Goal: Transaction & Acquisition: Purchase product/service

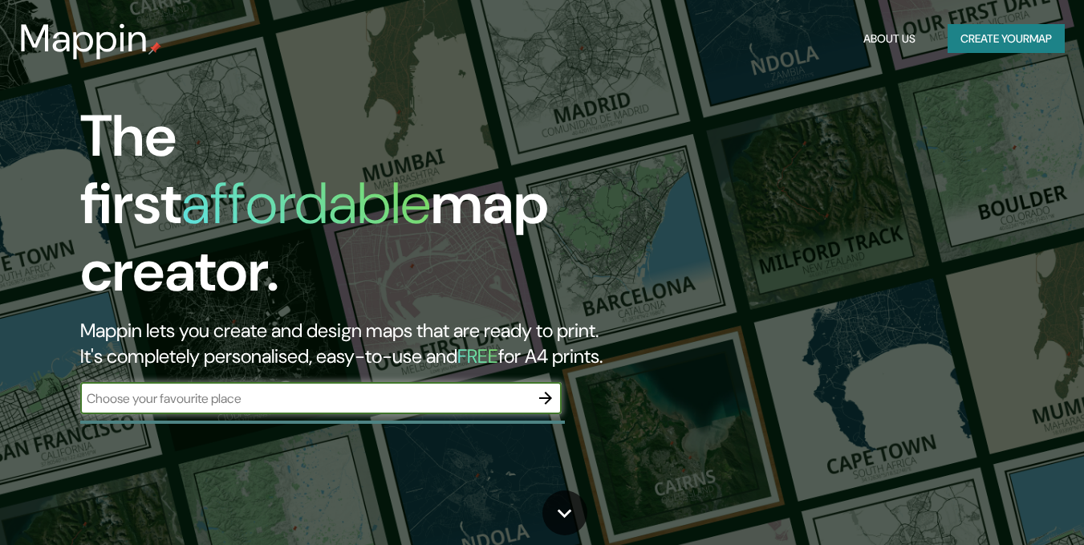
click at [364, 389] on input "text" at bounding box center [304, 398] width 449 height 18
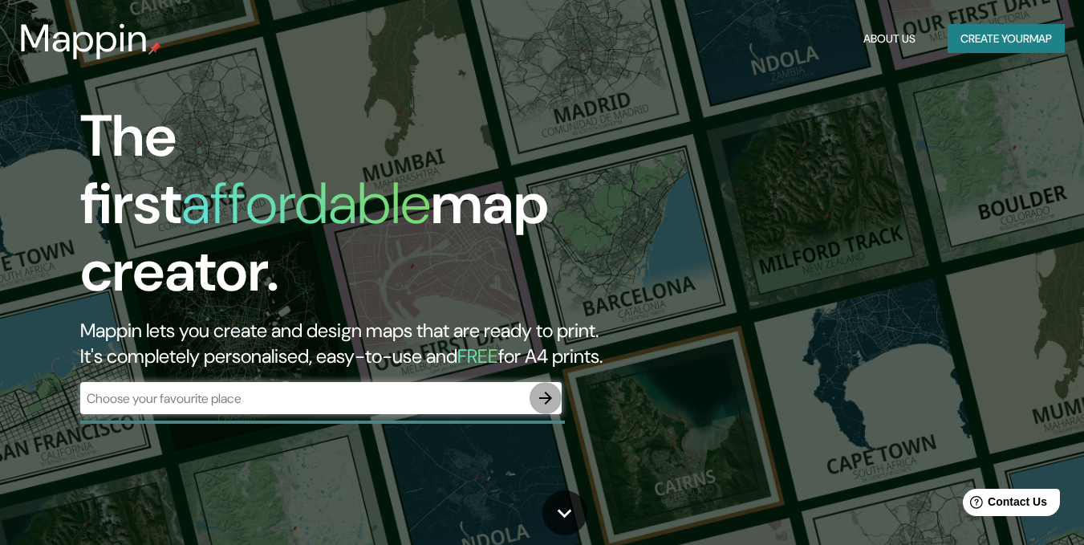
click at [550, 388] on icon "button" at bounding box center [545, 397] width 19 height 19
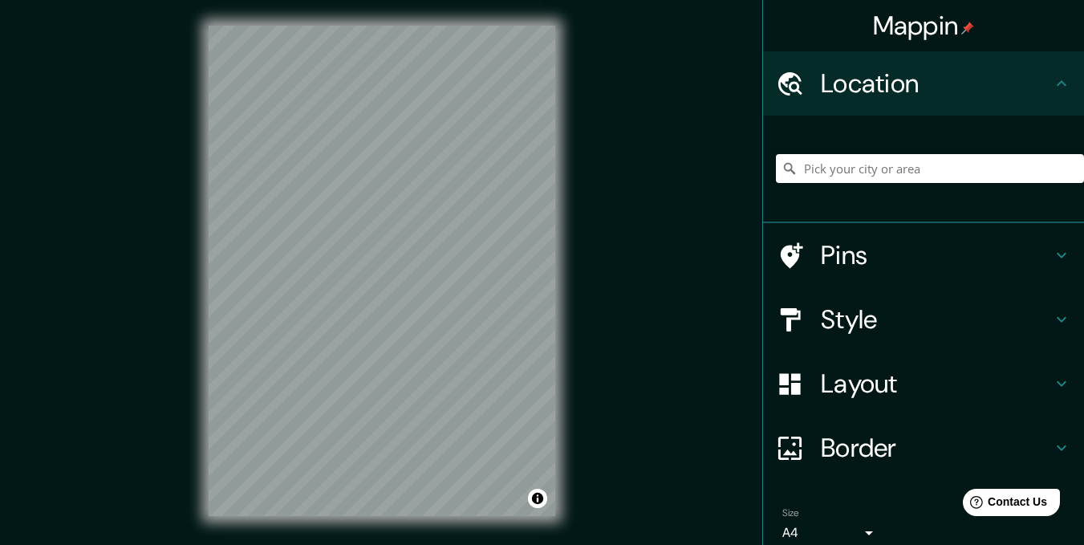
click at [1084, 127] on html "Mappin Location Pins Style Layout Border Choose a border. Hint : you can make l…" at bounding box center [542, 272] width 1084 height 545
click at [0, 207] on div "Mappin Location Pins Style Layout Border Choose a border. Hint : you can make l…" at bounding box center [542, 283] width 1084 height 567
click at [22, 137] on div "Mappin Location Pins Style Layout Border Choose a border. Hint : you can make l…" at bounding box center [542, 283] width 1084 height 567
click at [110, 56] on div "Mappin Location Pins Style Layout Border Choose a border. Hint : you can make l…" at bounding box center [542, 283] width 1084 height 567
click at [791, 103] on div "Mappin Location Pins Style Layout Border Choose a border. Hint : you can make l…" at bounding box center [542, 283] width 1084 height 567
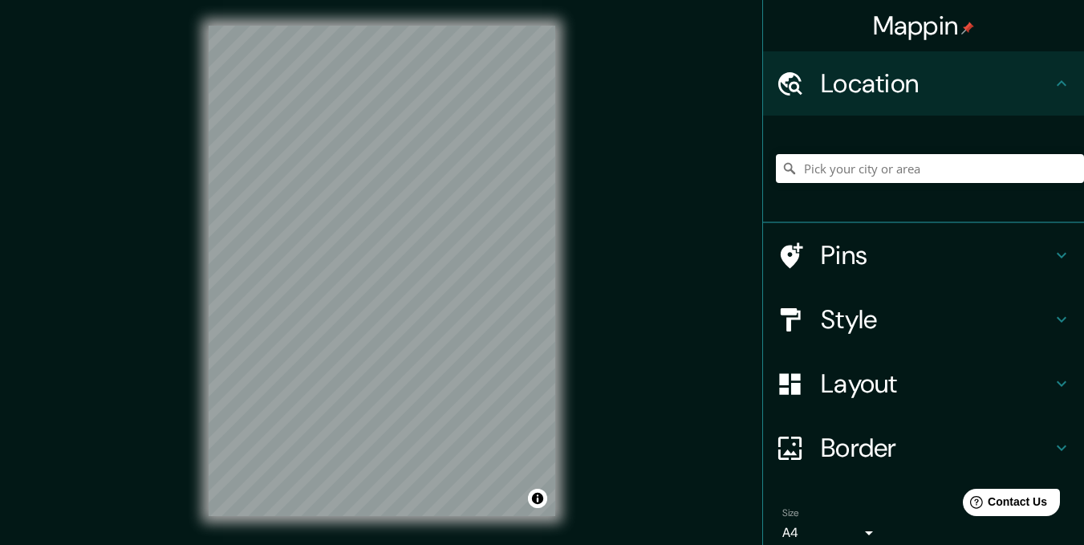
click at [640, 194] on div "Mappin Location Pins Style Layout Border Choose a border. Hint : you can make l…" at bounding box center [542, 283] width 1084 height 567
click at [608, 283] on div "Mappin Location Pins Style Layout Border Choose a border. Hint : you can make l…" at bounding box center [542, 283] width 1084 height 567
click at [623, 306] on div "Mappin Location Pins Style Layout Border Choose a border. Hint : you can make l…" at bounding box center [542, 283] width 1084 height 567
click at [573, 328] on div "© Mapbox © OpenStreetMap Improve this map" at bounding box center [382, 271] width 398 height 542
click at [173, 329] on div "Mappin Location Pins Style Layout Border Choose a border. Hint : you can make l…" at bounding box center [542, 283] width 1084 height 567
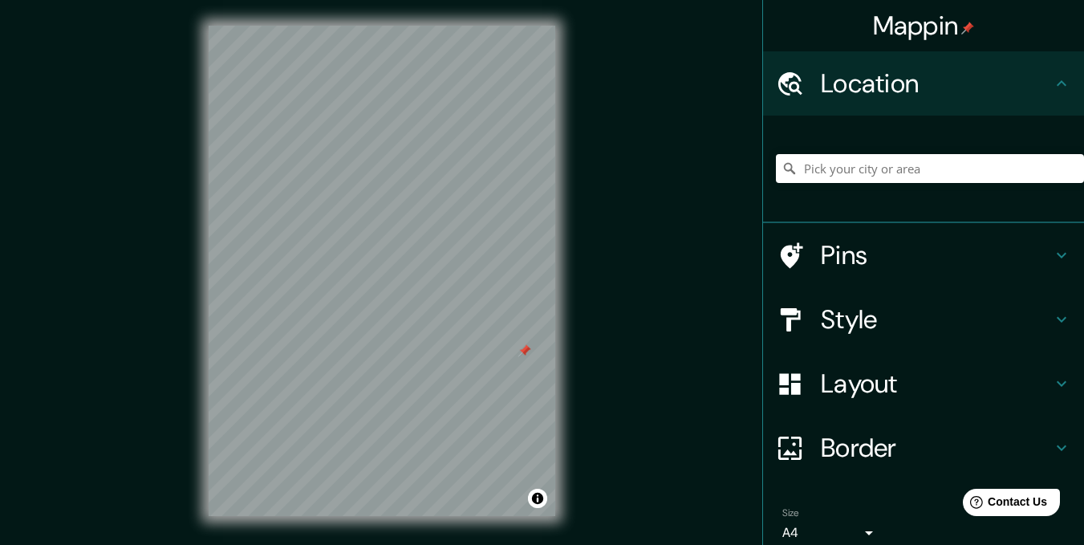
click at [751, 266] on div "Mappin Location Pins Style Layout Border Choose a border. Hint : you can make l…" at bounding box center [542, 283] width 1084 height 567
drag, startPoint x: 201, startPoint y: 357, endPoint x: 438, endPoint y: 261, distance: 256.4
click at [438, 261] on div at bounding box center [440, 255] width 13 height 13
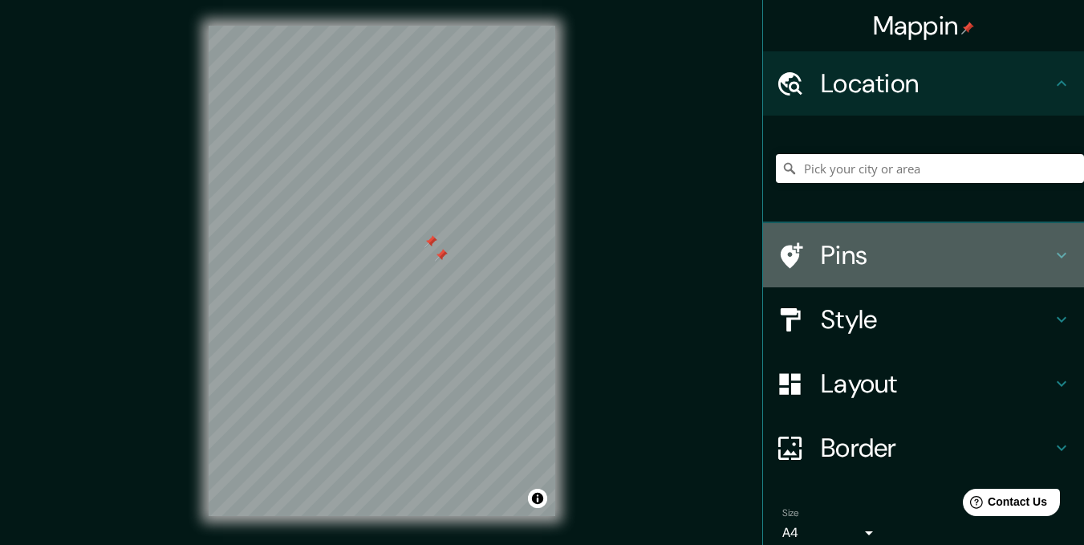
click at [1052, 253] on icon at bounding box center [1061, 255] width 19 height 19
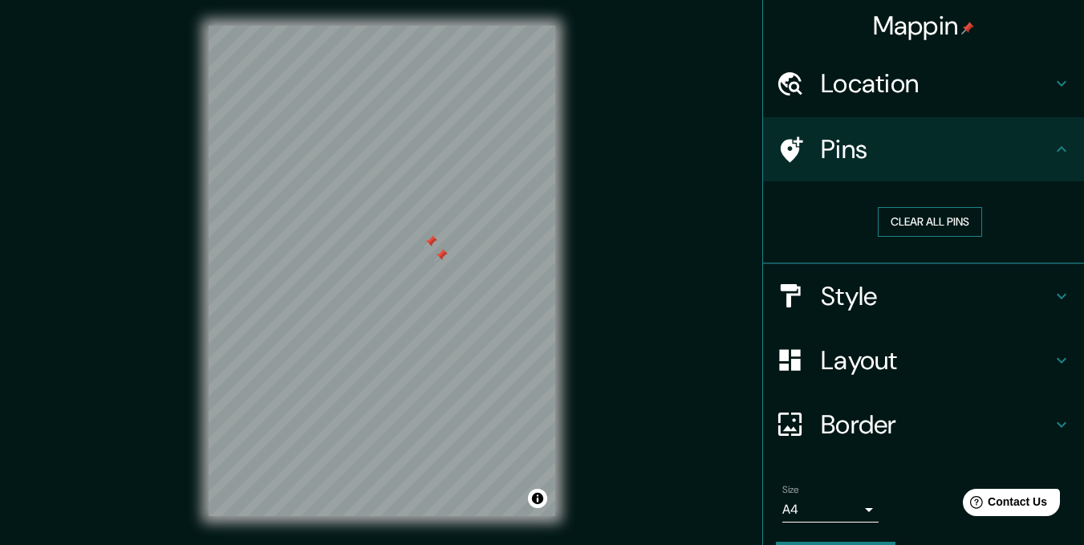
click at [948, 225] on button "Clear all pins" at bounding box center [930, 222] width 104 height 30
click at [570, 356] on div "© Mapbox © OpenStreetMap Improve this map" at bounding box center [382, 271] width 398 height 542
click at [594, 494] on div "Mappin Location Pins Clear all pins Style Layout Border Choose a border. Hint :…" at bounding box center [542, 283] width 1084 height 567
click at [860, 411] on h4 "Border" at bounding box center [936, 425] width 231 height 32
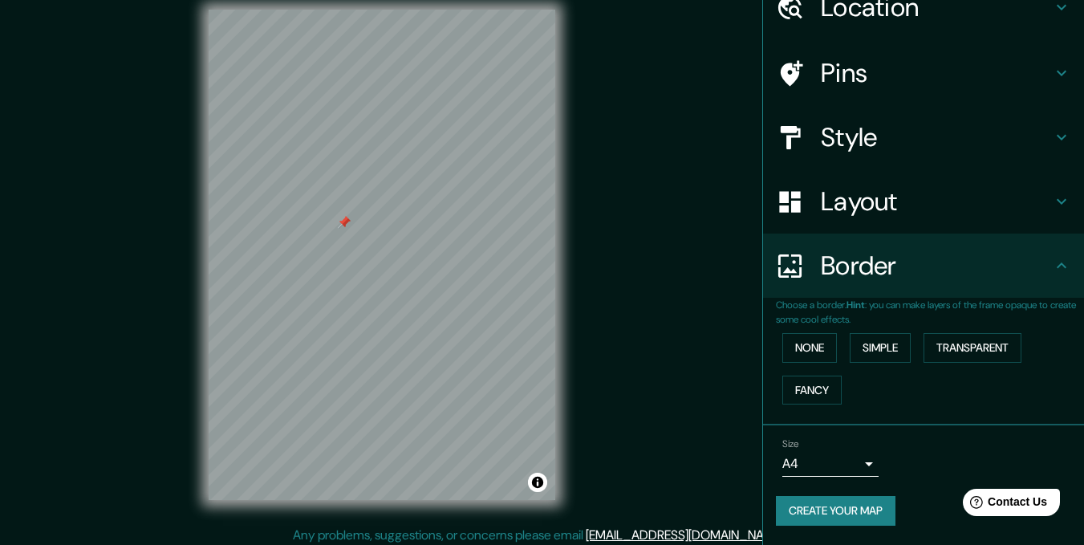
scroll to position [17, 0]
click at [899, 154] on div "Style" at bounding box center [923, 137] width 321 height 64
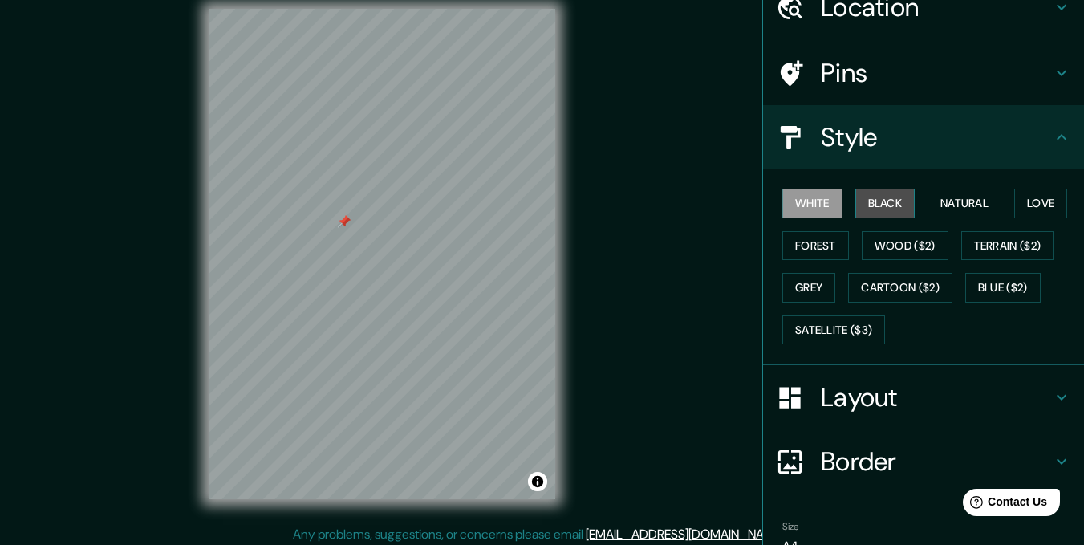
click at [893, 201] on button "Black" at bounding box center [886, 204] width 60 height 30
click at [826, 203] on button "White" at bounding box center [813, 204] width 60 height 30
click at [934, 201] on button "Natural" at bounding box center [965, 204] width 74 height 30
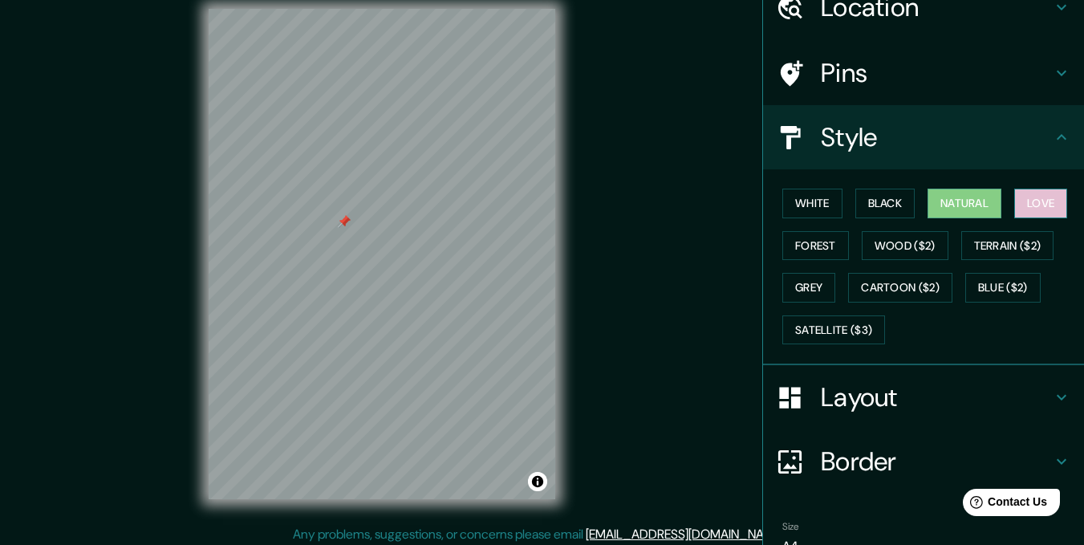
click at [1027, 201] on button "Love" at bounding box center [1041, 204] width 53 height 30
click at [832, 246] on button "Forest" at bounding box center [816, 246] width 67 height 30
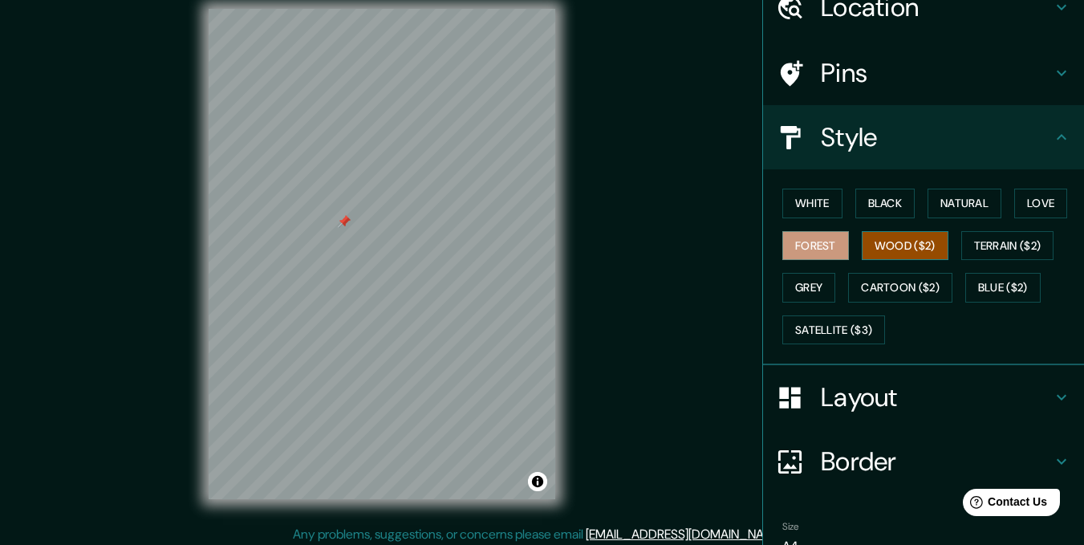
click at [867, 246] on button "Wood ($2)" at bounding box center [905, 246] width 87 height 30
click at [970, 250] on button "Terrain ($2)" at bounding box center [1008, 246] width 93 height 30
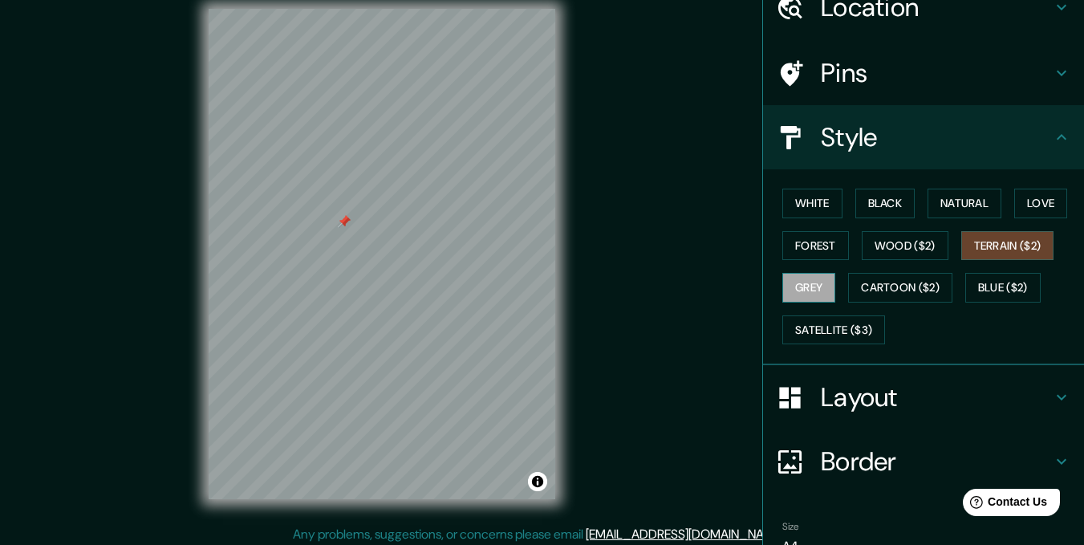
click at [823, 283] on button "Grey" at bounding box center [809, 288] width 53 height 30
click at [857, 293] on button "Cartoon ($2)" at bounding box center [900, 288] width 104 height 30
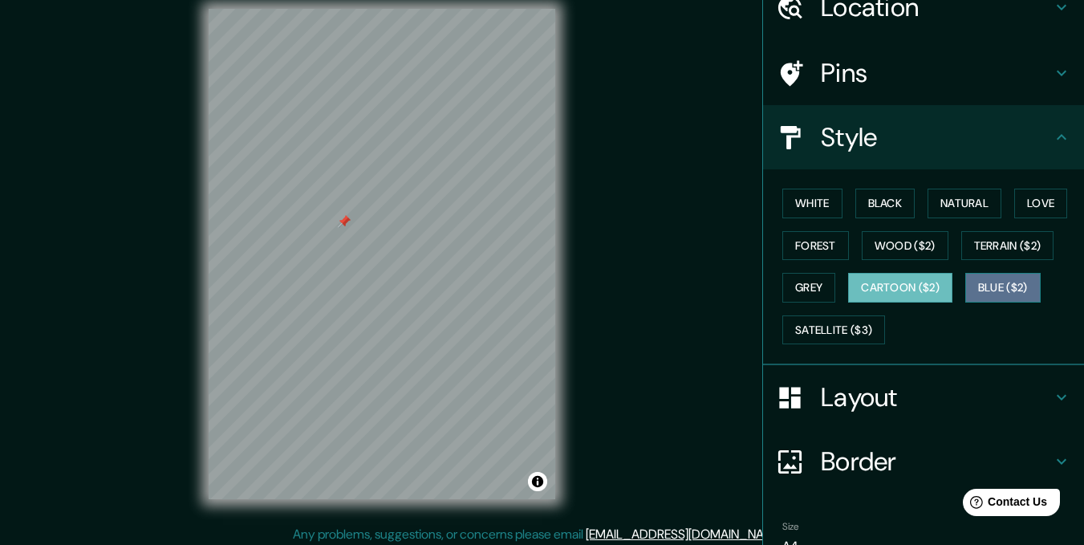
click at [978, 289] on button "Blue ($2)" at bounding box center [1003, 288] width 75 height 30
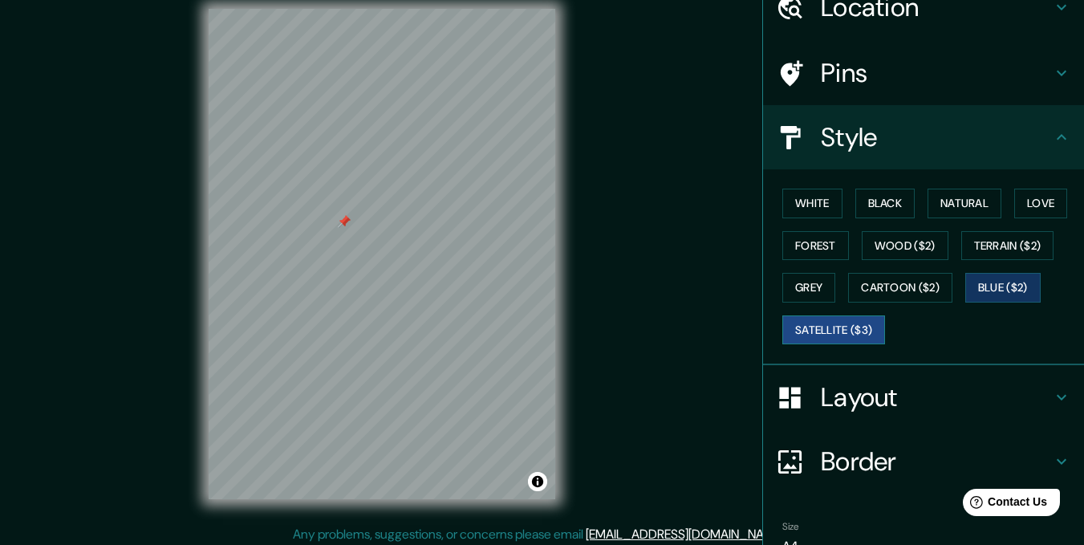
click at [818, 333] on button "Satellite ($3)" at bounding box center [834, 330] width 103 height 30
click at [795, 210] on button "White" at bounding box center [813, 204] width 60 height 30
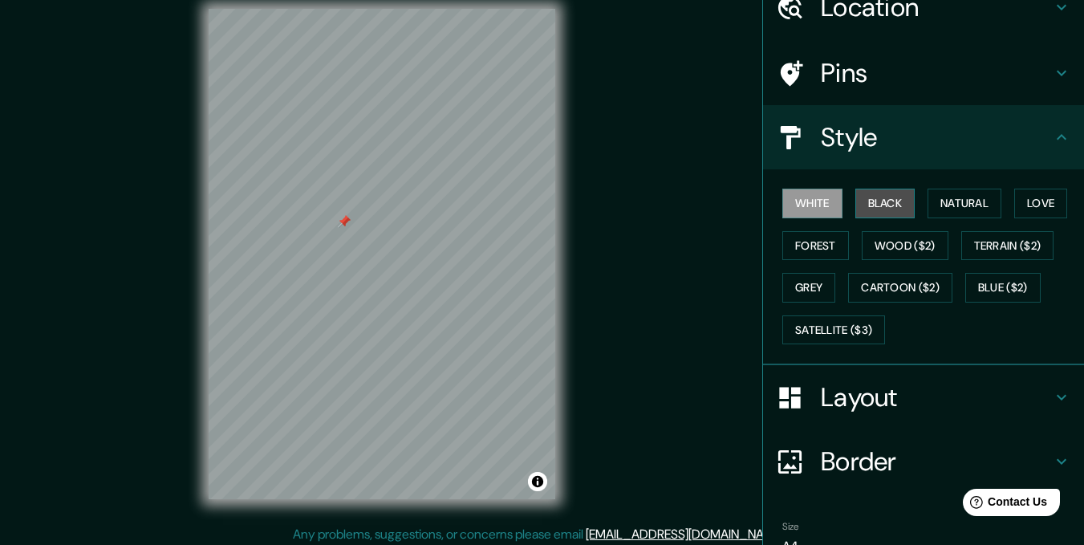
click at [867, 208] on button "Black" at bounding box center [886, 204] width 60 height 30
click at [811, 205] on button "White" at bounding box center [813, 204] width 60 height 30
click at [859, 197] on button "Black" at bounding box center [886, 204] width 60 height 30
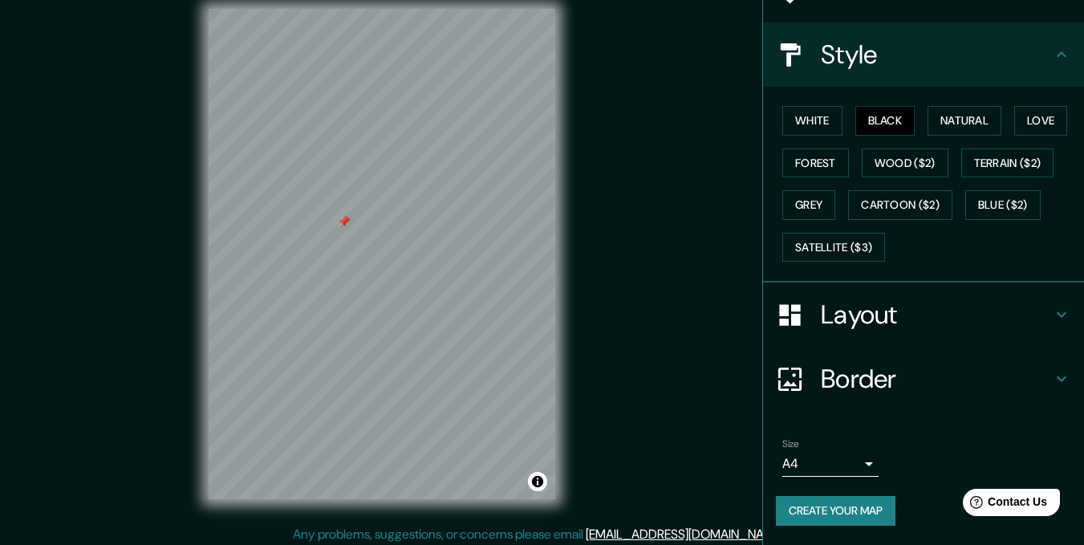
scroll to position [22, 0]
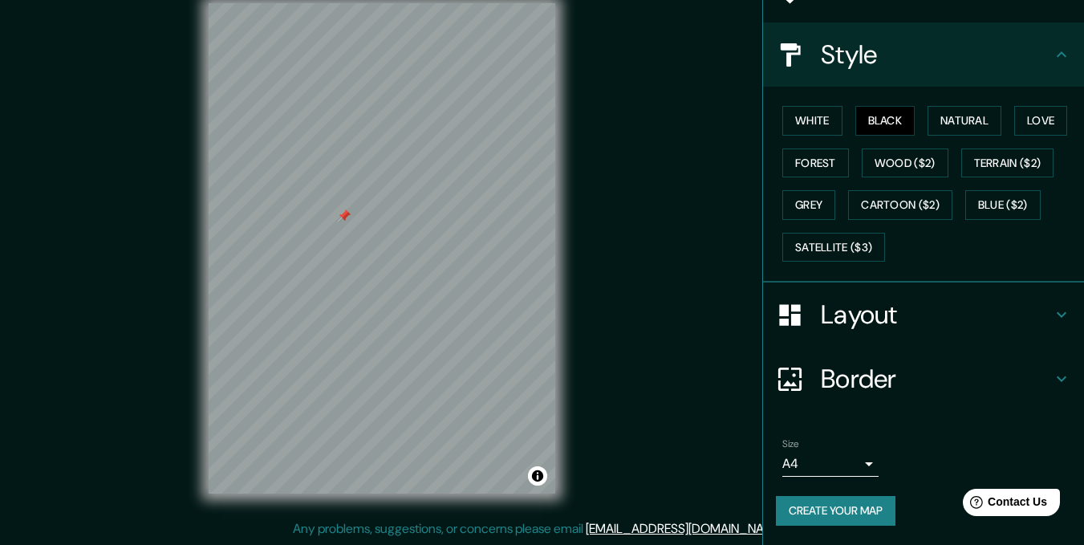
click at [830, 506] on button "Create your map" at bounding box center [836, 511] width 120 height 30
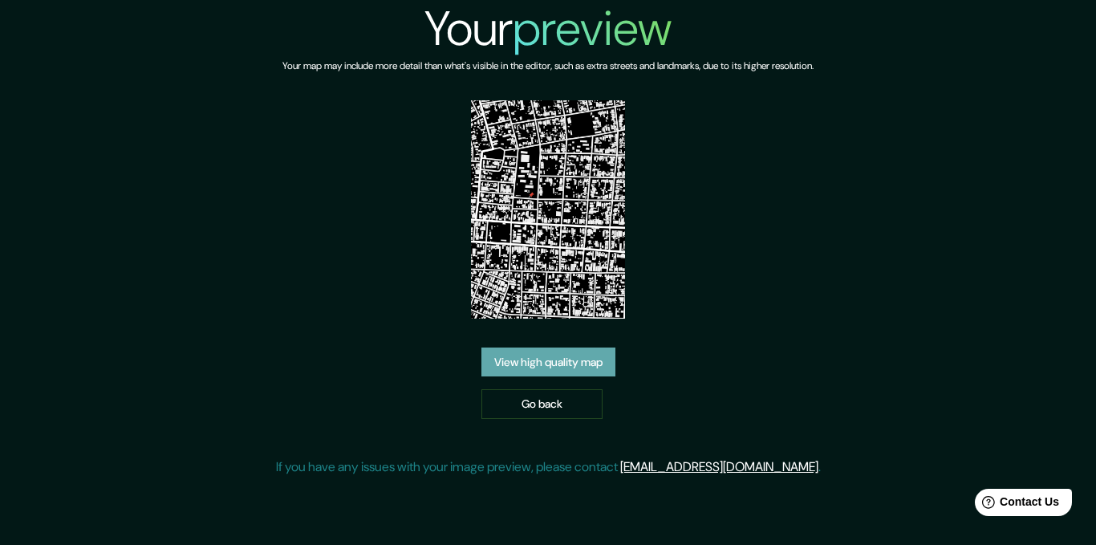
click at [602, 356] on link "View high quality map" at bounding box center [549, 363] width 134 height 30
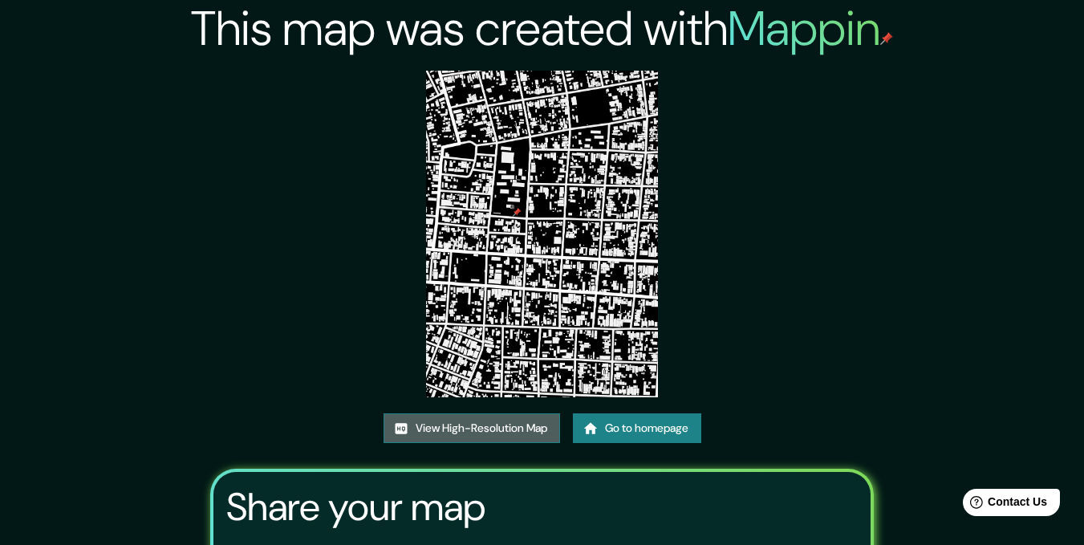
click at [457, 418] on link "View High-Resolution Map" at bounding box center [472, 428] width 177 height 30
